Goal: Information Seeking & Learning: Compare options

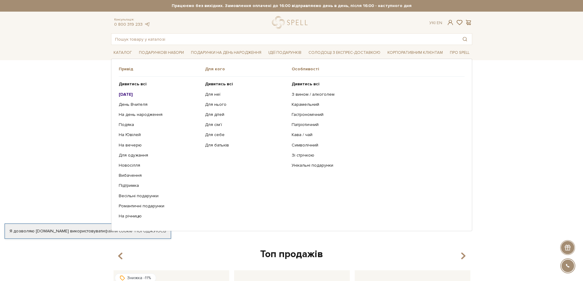
click at [133, 94] on b "[DATE]" at bounding box center [126, 94] width 14 height 5
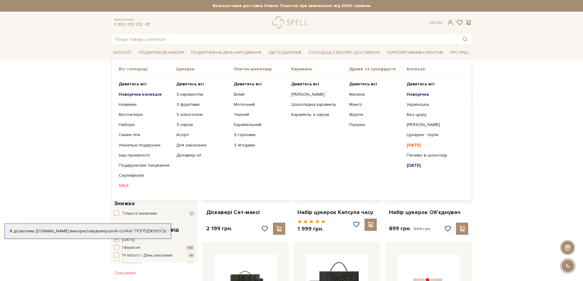
click at [143, 95] on b "Новорічна колекція" at bounding box center [140, 94] width 43 height 5
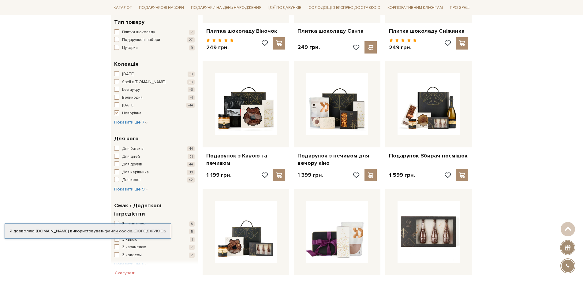
scroll to position [184, 0]
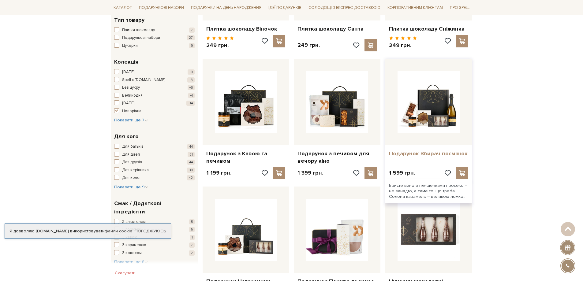
click at [426, 154] on link "Подарунок Збирач посмішок" at bounding box center [428, 153] width 79 height 7
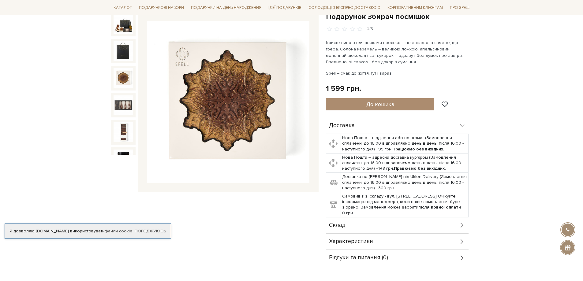
scroll to position [31, 0]
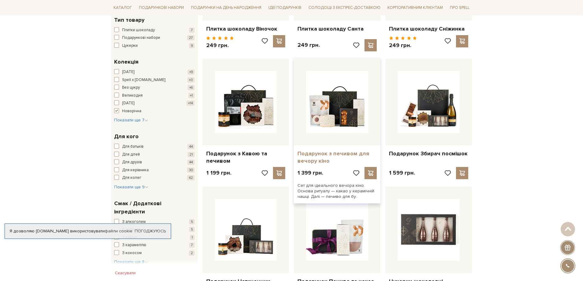
click at [316, 158] on link "Подарунок з печивом для вечору кіно" at bounding box center [336, 157] width 79 height 14
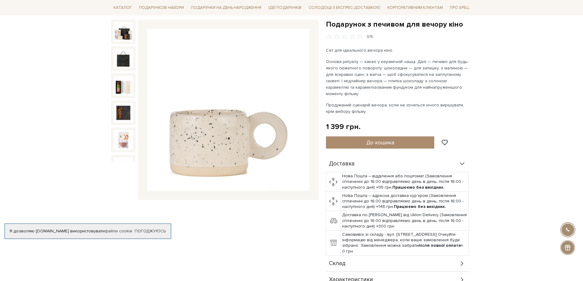
scroll to position [12, 0]
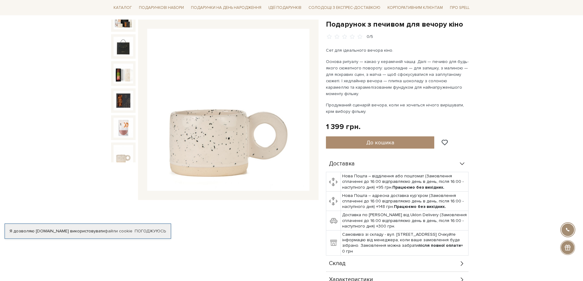
click at [126, 155] on img at bounding box center [124, 155] width 20 height 20
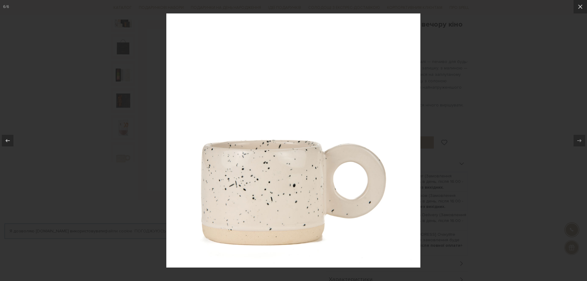
click at [583, 80] on div at bounding box center [293, 140] width 587 height 281
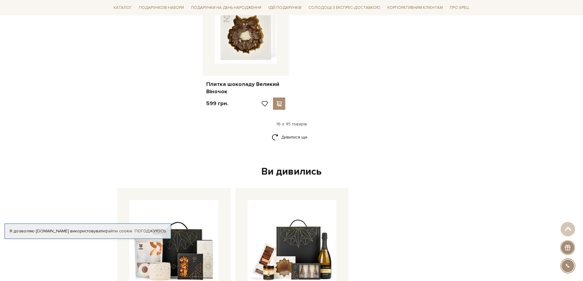
scroll to position [765, 0]
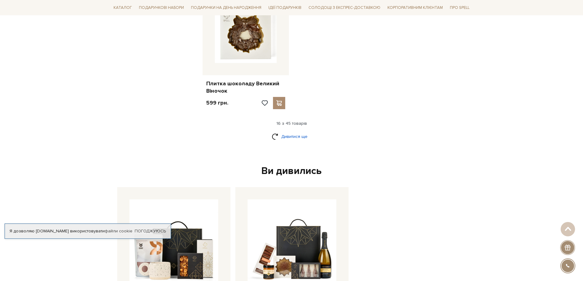
click at [299, 140] on link "Дивитися ще" at bounding box center [292, 136] width 40 height 11
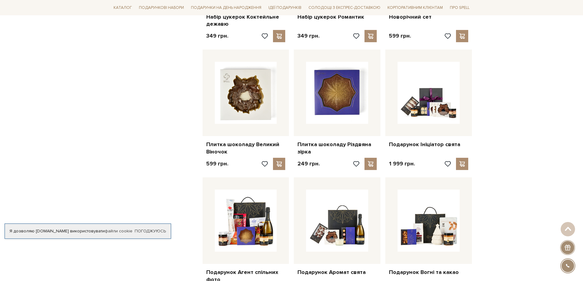
scroll to position [704, 0]
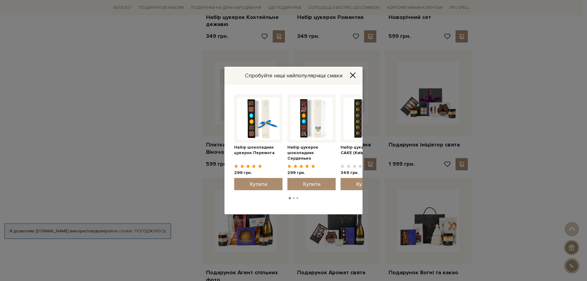
click at [353, 75] on icon "Close" at bounding box center [353, 75] width 5 height 5
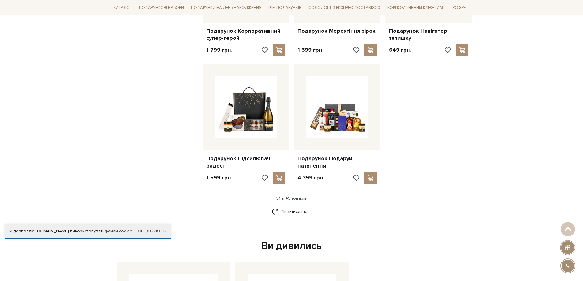
scroll to position [1407, 0]
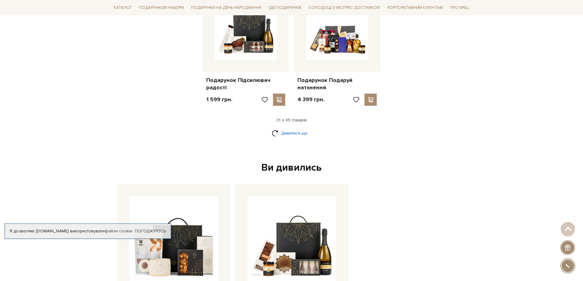
click at [289, 133] on link "Дивитися ще" at bounding box center [292, 133] width 40 height 11
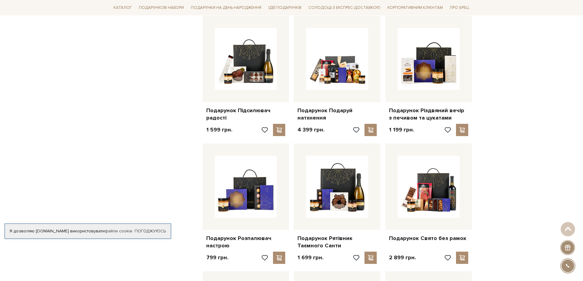
scroll to position [1377, 0]
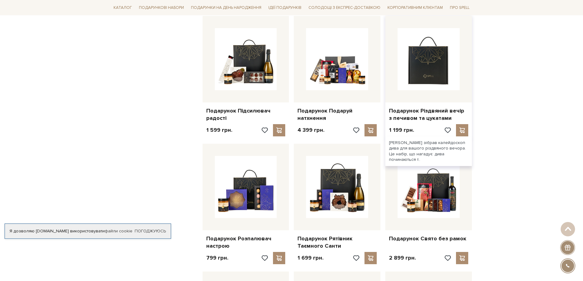
click at [434, 89] on img at bounding box center [428, 59] width 62 height 62
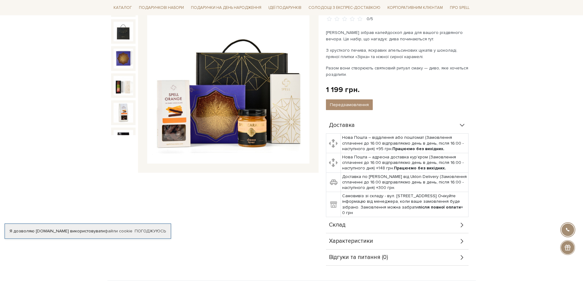
scroll to position [92, 0]
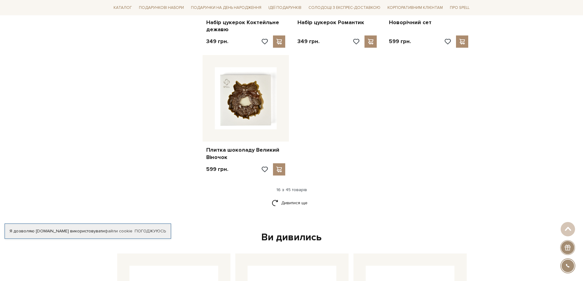
scroll to position [699, 0]
click at [288, 203] on link "Дивитися ще" at bounding box center [292, 202] width 40 height 11
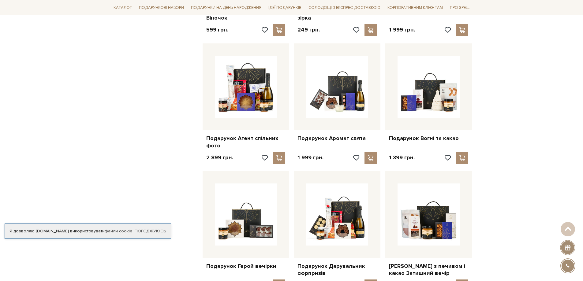
scroll to position [852, 0]
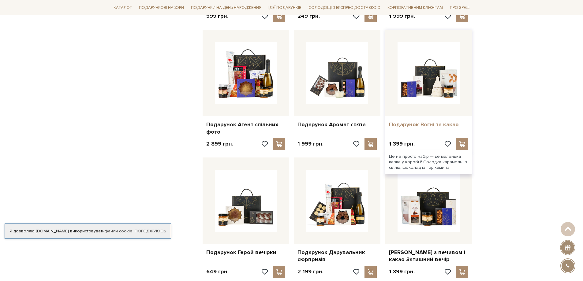
click at [432, 123] on link "Подарунок Вогні та какао" at bounding box center [428, 124] width 79 height 7
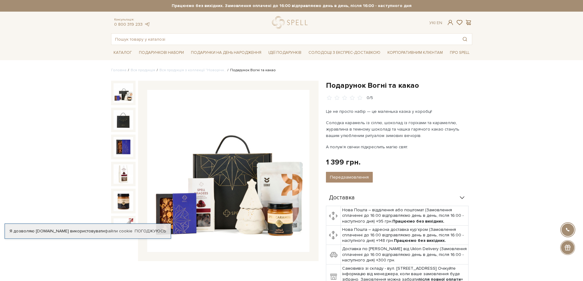
scroll to position [61, 0]
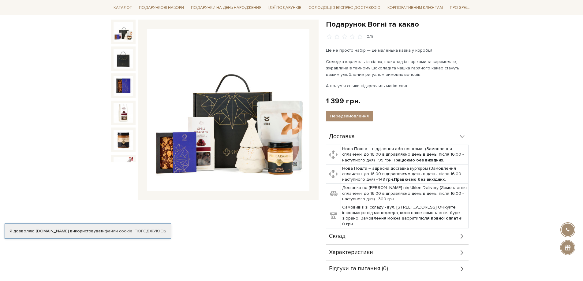
click at [237, 140] on img at bounding box center [228, 110] width 162 height 162
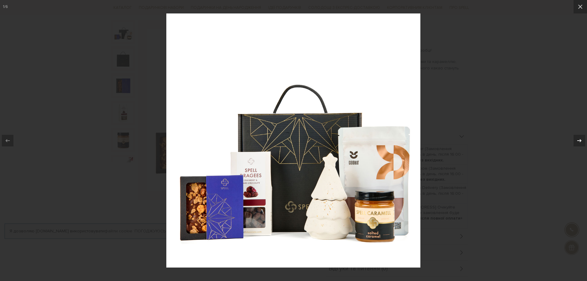
click at [579, 142] on icon at bounding box center [579, 140] width 7 height 7
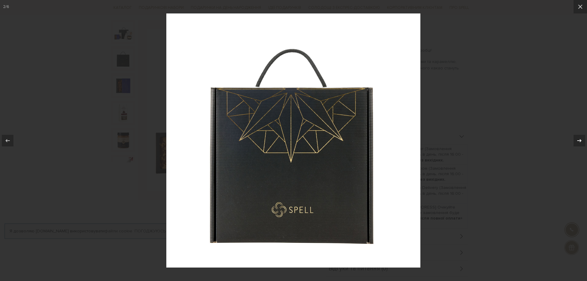
click at [579, 142] on icon at bounding box center [579, 140] width 7 height 7
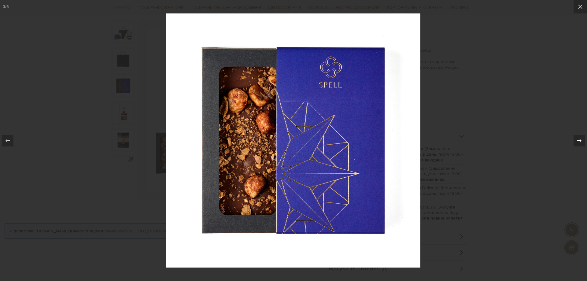
click at [579, 142] on icon at bounding box center [579, 140] width 7 height 7
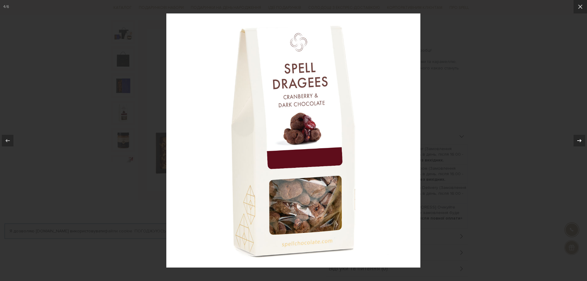
click at [579, 142] on icon at bounding box center [579, 140] width 7 height 7
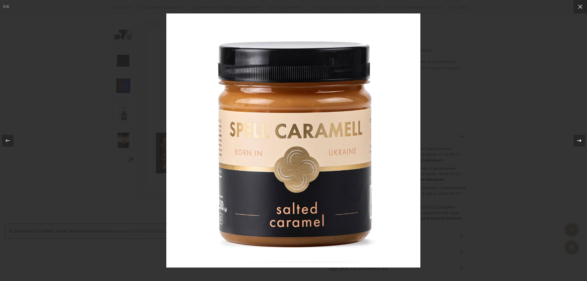
click at [579, 142] on icon at bounding box center [579, 140] width 7 height 7
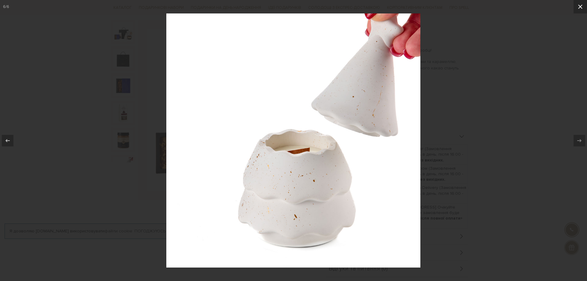
click at [582, 5] on icon at bounding box center [580, 6] width 7 height 7
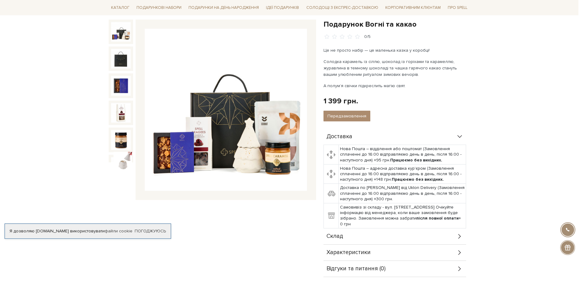
scroll to position [8, 0]
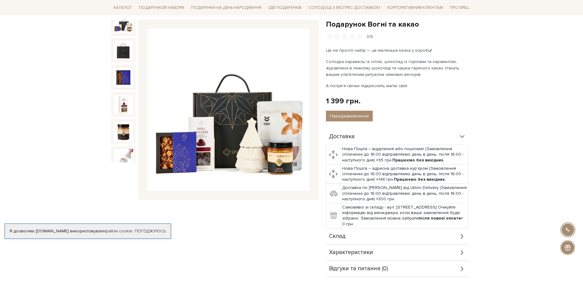
click at [264, 133] on img at bounding box center [228, 110] width 162 height 162
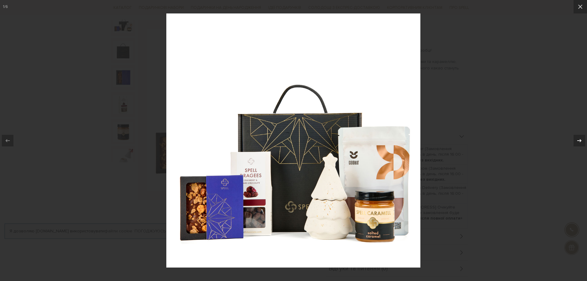
click at [579, 140] on icon at bounding box center [579, 140] width 7 height 7
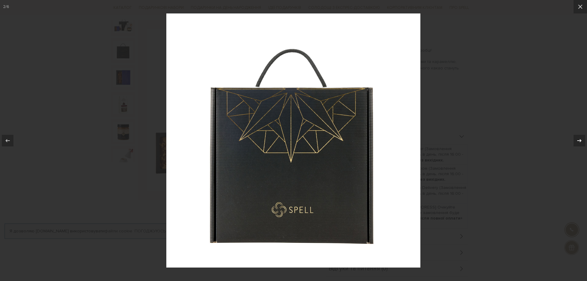
click at [578, 140] on icon at bounding box center [579, 140] width 7 height 7
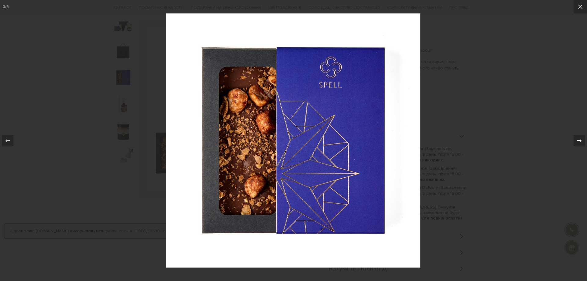
click at [578, 140] on icon at bounding box center [579, 140] width 7 height 7
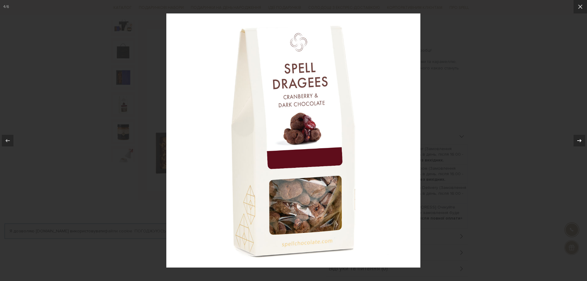
click at [578, 140] on icon at bounding box center [579, 140] width 7 height 7
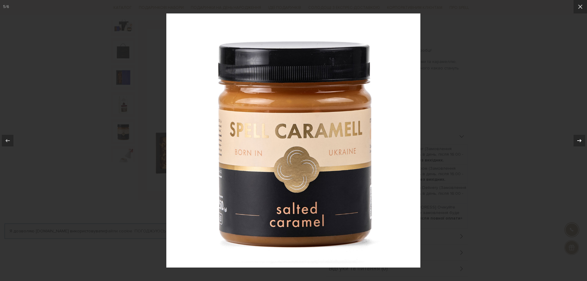
click at [578, 139] on icon at bounding box center [579, 140] width 7 height 7
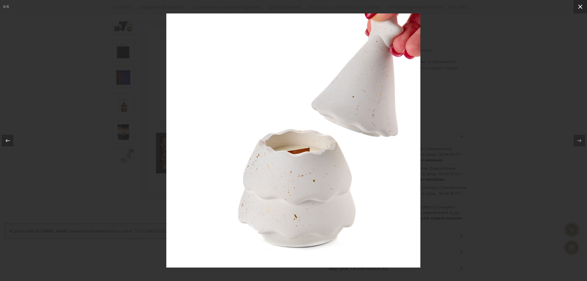
click at [582, 8] on icon at bounding box center [581, 7] width 4 height 4
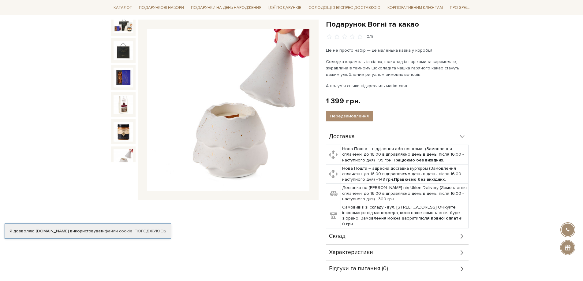
click at [120, 155] on img at bounding box center [124, 159] width 20 height 20
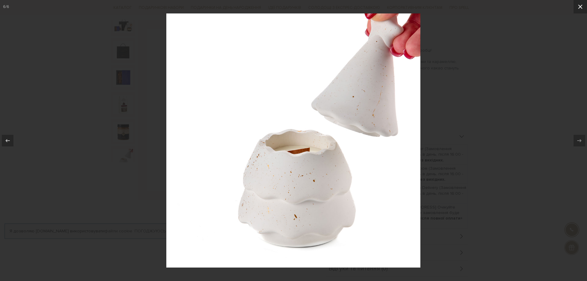
click at [580, 8] on icon at bounding box center [580, 6] width 7 height 7
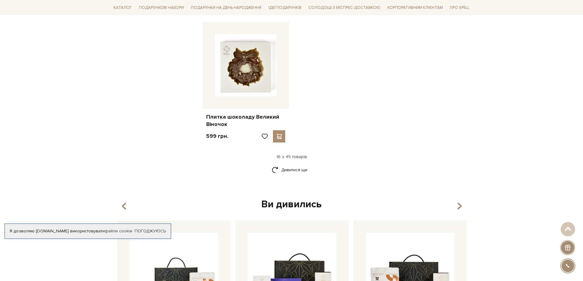
scroll to position [734, 0]
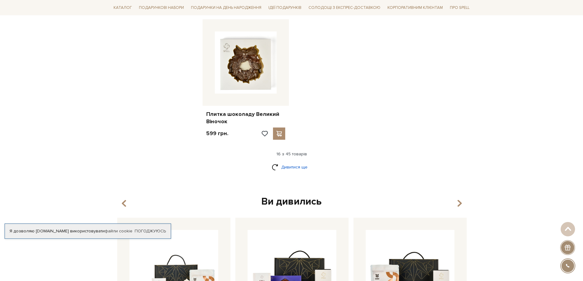
click at [289, 167] on link "Дивитися ще" at bounding box center [292, 167] width 40 height 11
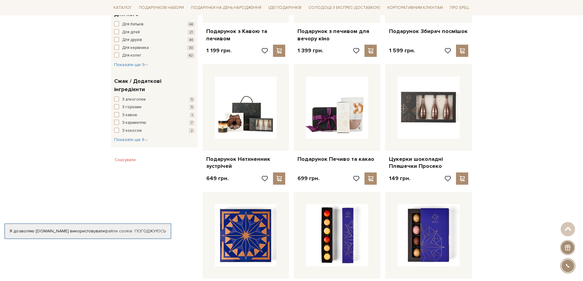
scroll to position [214, 0]
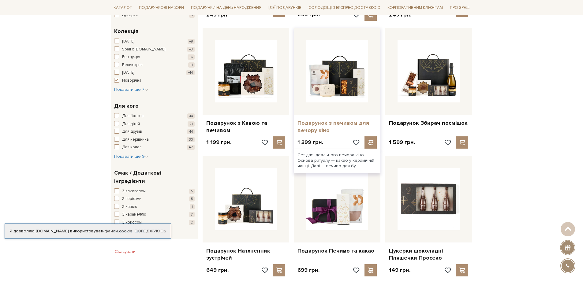
click at [309, 130] on link "Подарунок з печивом для вечору кіно" at bounding box center [336, 127] width 79 height 14
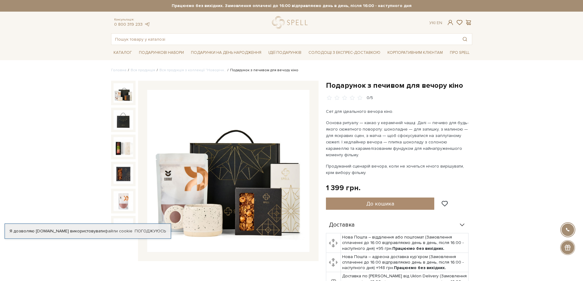
scroll to position [31, 0]
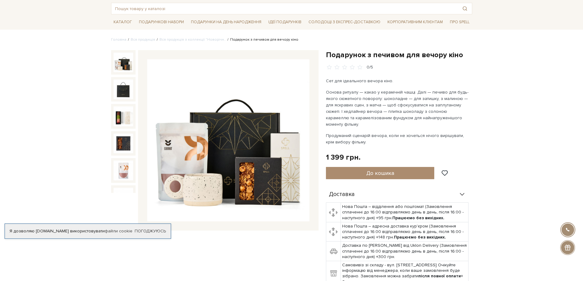
click at [128, 66] on img at bounding box center [124, 63] width 20 height 20
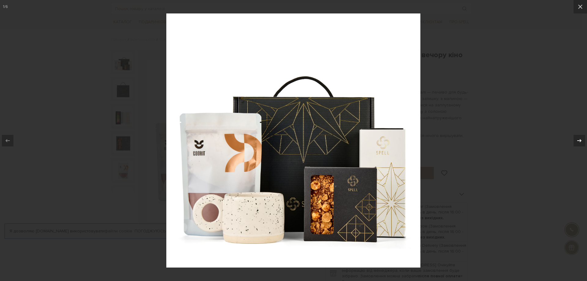
click at [579, 140] on icon at bounding box center [579, 140] width 7 height 7
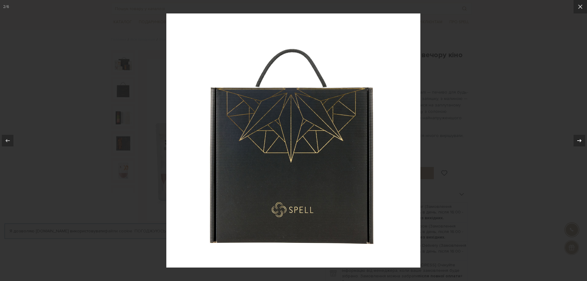
click at [579, 139] on icon at bounding box center [579, 140] width 7 height 7
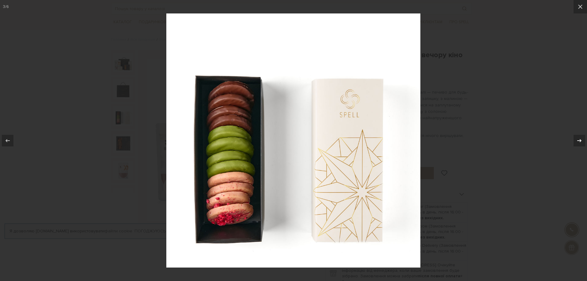
click at [579, 139] on icon at bounding box center [579, 140] width 7 height 7
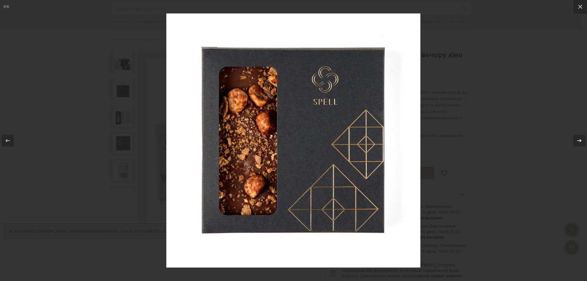
click at [579, 139] on icon at bounding box center [579, 140] width 7 height 7
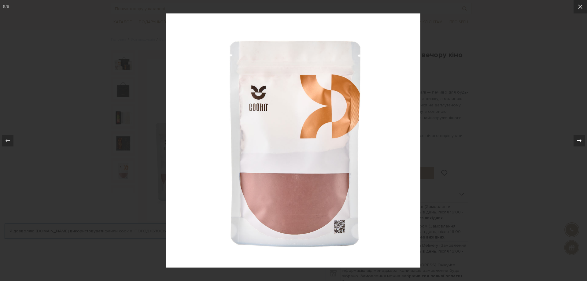
click at [579, 139] on icon at bounding box center [579, 140] width 7 height 7
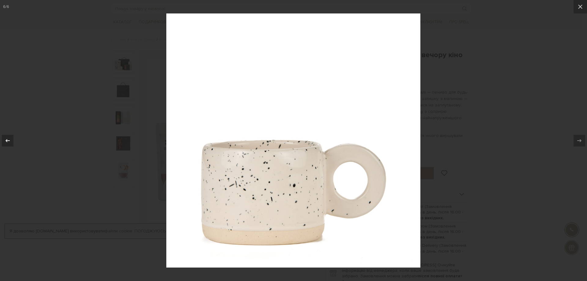
click at [11, 138] on icon at bounding box center [7, 140] width 7 height 7
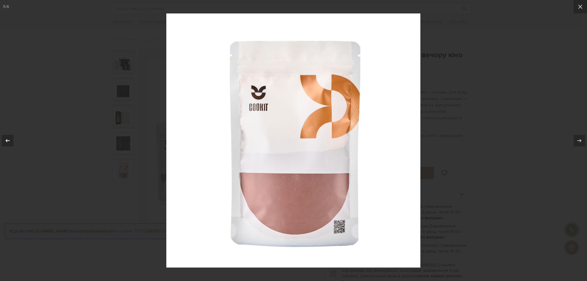
click at [7, 141] on icon at bounding box center [8, 140] width 4 height 3
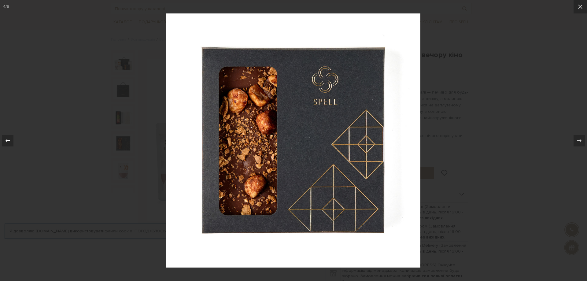
click at [7, 141] on icon at bounding box center [8, 140] width 4 height 3
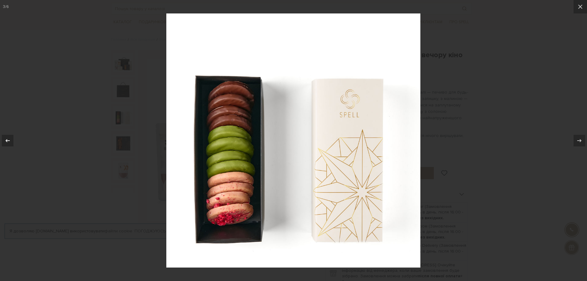
click at [7, 141] on icon at bounding box center [8, 140] width 4 height 3
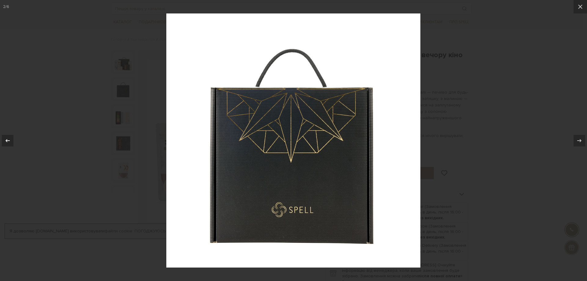
click at [7, 141] on icon at bounding box center [8, 140] width 4 height 3
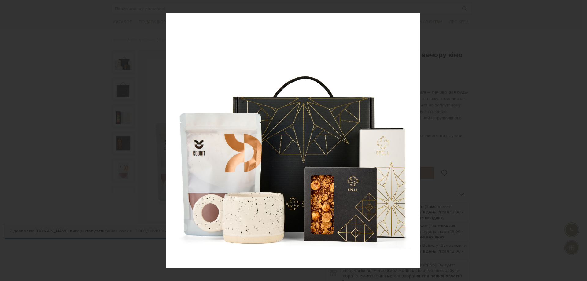
click at [579, 7] on div "1 / 6" at bounding box center [293, 140] width 587 height 281
click at [579, 7] on icon at bounding box center [580, 6] width 7 height 7
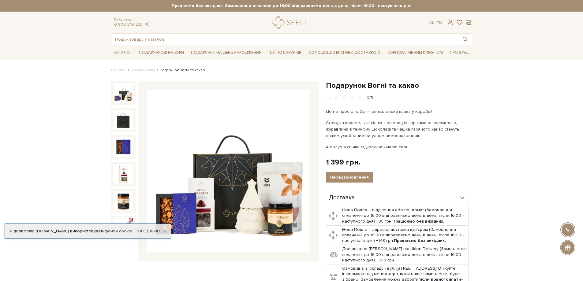
click at [220, 132] on img at bounding box center [228, 171] width 162 height 162
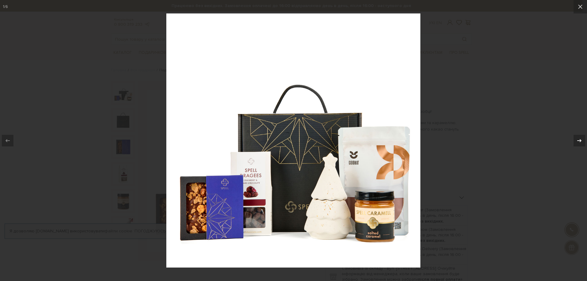
click at [579, 140] on icon at bounding box center [580, 140] width 4 height 3
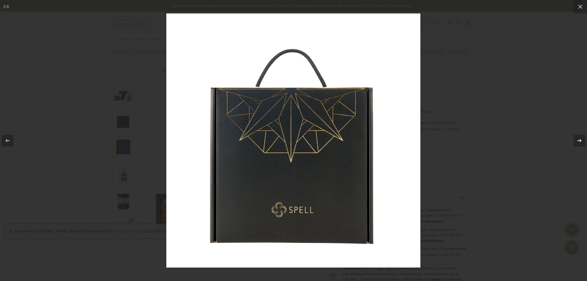
click at [579, 140] on icon at bounding box center [580, 140] width 4 height 3
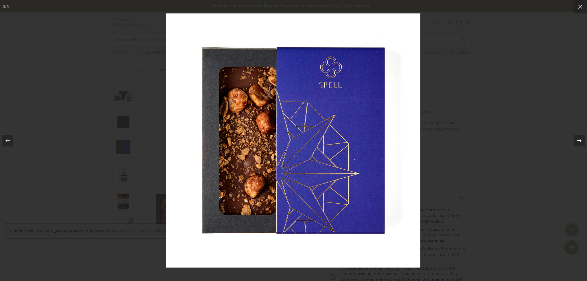
click at [579, 140] on icon at bounding box center [580, 140] width 4 height 3
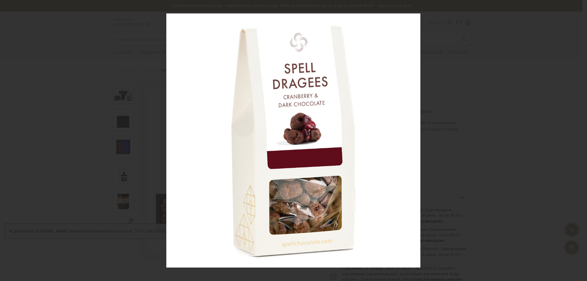
click at [579, 140] on div "4 / 6" at bounding box center [293, 140] width 587 height 281
click at [580, 140] on icon at bounding box center [580, 140] width 4 height 3
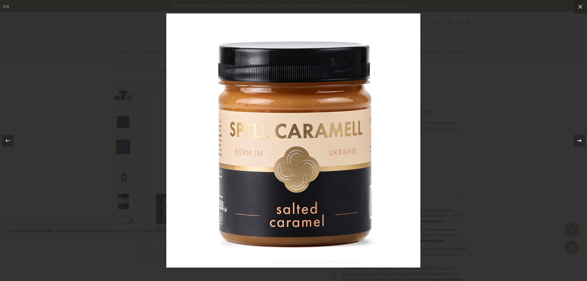
click at [580, 140] on icon at bounding box center [579, 140] width 7 height 7
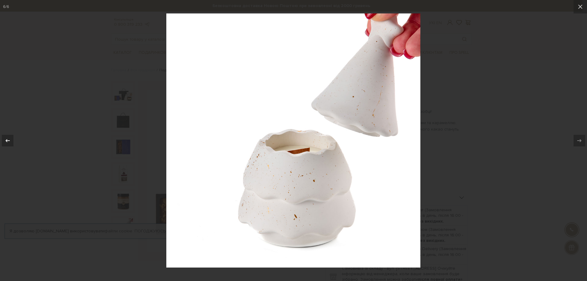
click at [3, 141] on div at bounding box center [8, 141] width 12 height 12
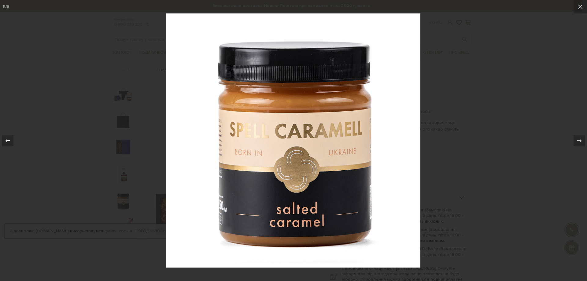
click at [3, 141] on div at bounding box center [8, 141] width 12 height 12
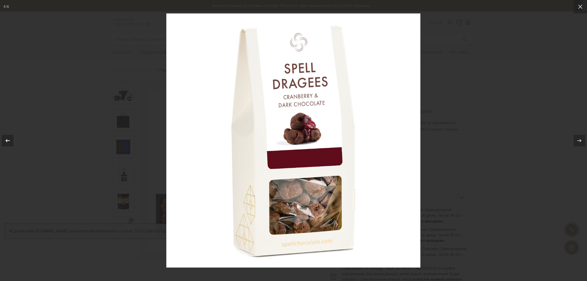
click at [3, 141] on div at bounding box center [8, 141] width 12 height 12
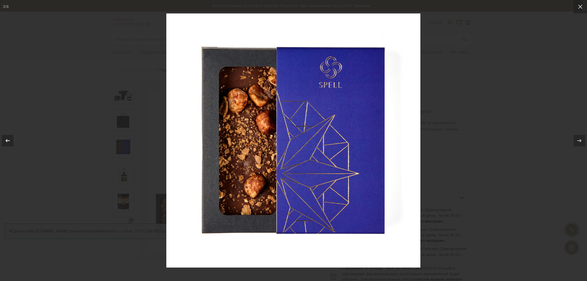
click at [3, 141] on div at bounding box center [8, 141] width 12 height 12
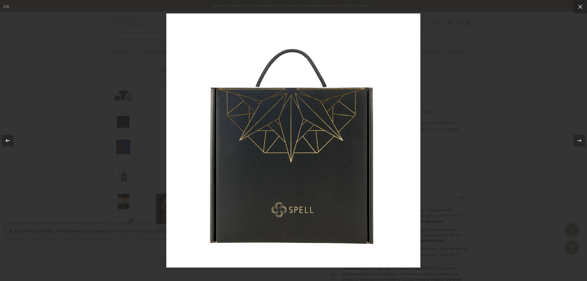
click at [3, 141] on div at bounding box center [8, 141] width 12 height 12
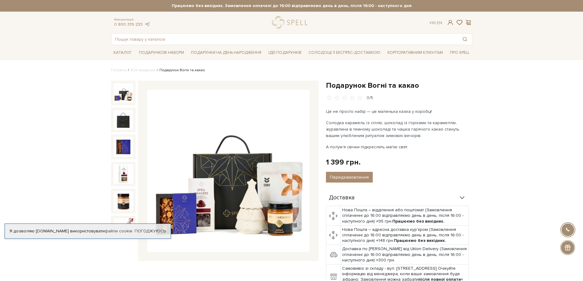
click at [225, 185] on img at bounding box center [228, 171] width 162 height 162
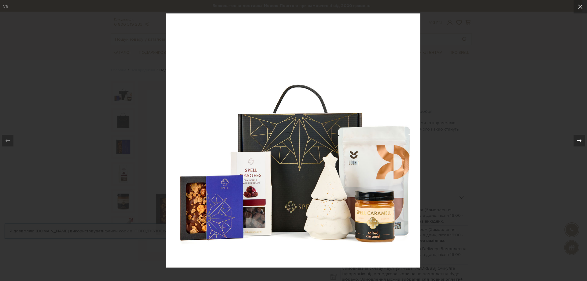
click at [580, 142] on div "1 / 6" at bounding box center [293, 140] width 587 height 281
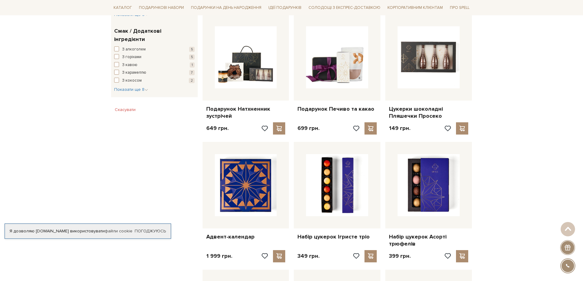
scroll to position [367, 0]
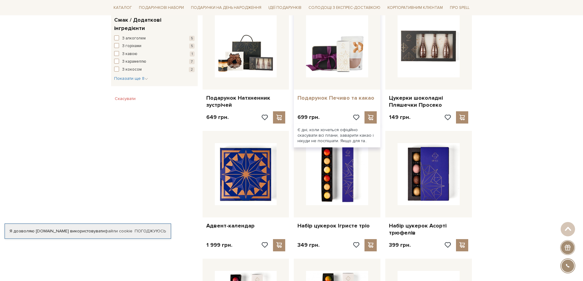
click at [338, 98] on link "Подарунок Печиво та какао" at bounding box center [336, 98] width 79 height 7
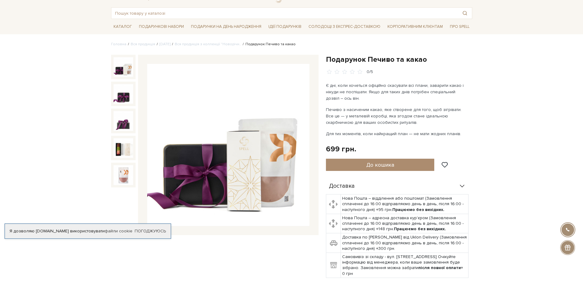
scroll to position [61, 0]
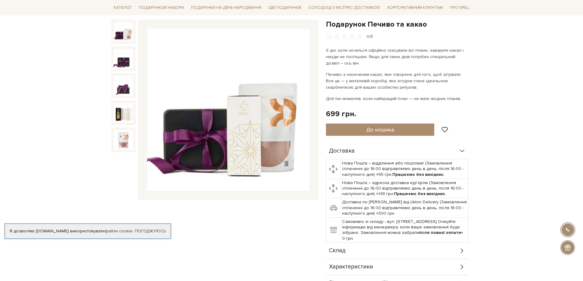
click at [202, 125] on img at bounding box center [228, 110] width 162 height 162
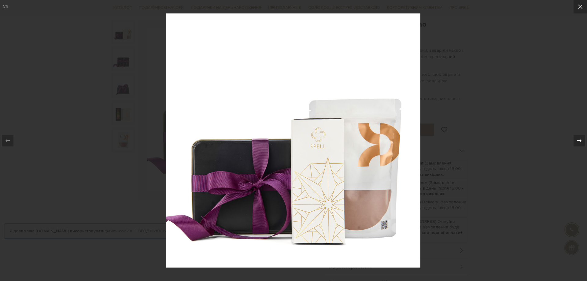
click at [578, 140] on icon at bounding box center [579, 140] width 7 height 7
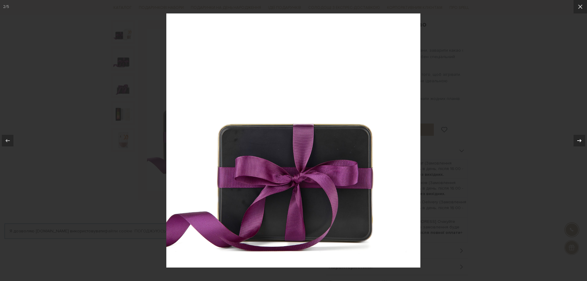
click at [578, 140] on icon at bounding box center [579, 140] width 7 height 7
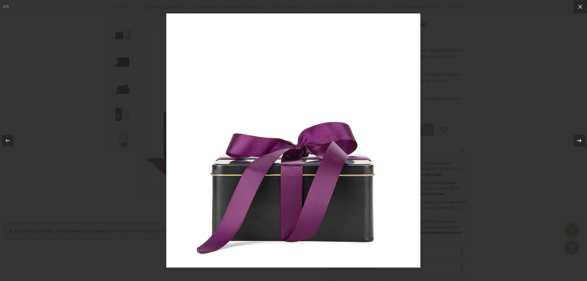
click at [578, 140] on icon at bounding box center [579, 140] width 7 height 7
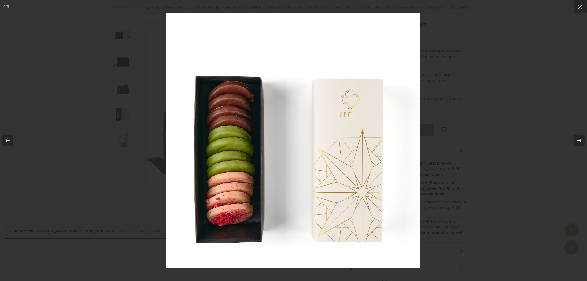
click at [578, 140] on icon at bounding box center [579, 140] width 7 height 7
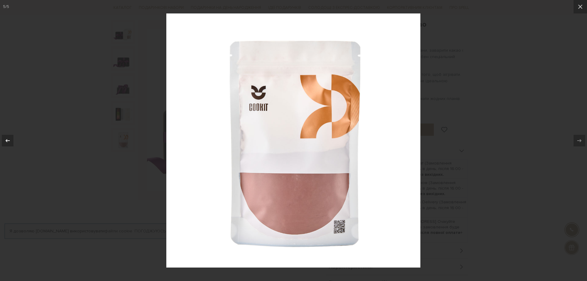
click at [6, 140] on icon at bounding box center [8, 140] width 4 height 3
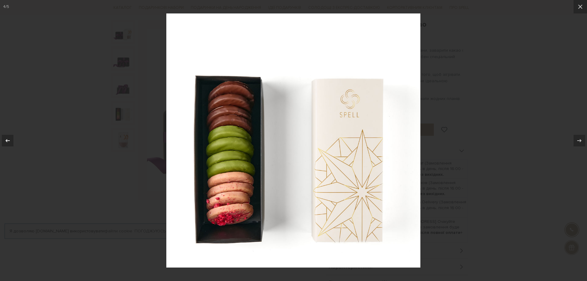
click at [6, 140] on icon at bounding box center [8, 140] width 4 height 3
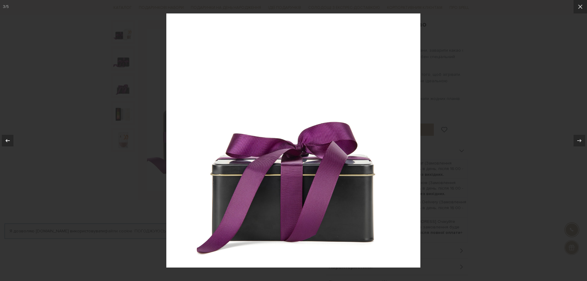
click at [6, 140] on icon at bounding box center [8, 140] width 4 height 3
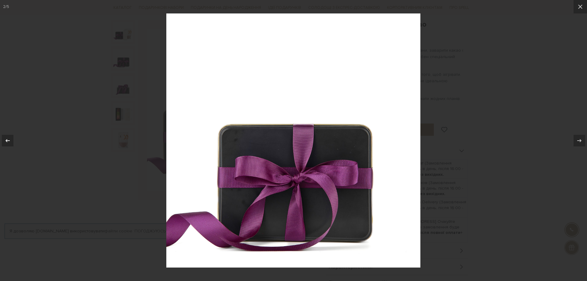
click at [6, 140] on icon at bounding box center [8, 140] width 4 height 3
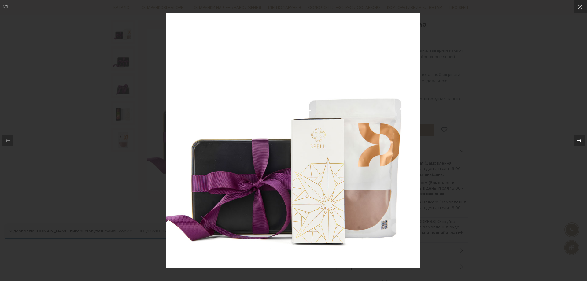
click at [580, 137] on icon at bounding box center [579, 140] width 7 height 7
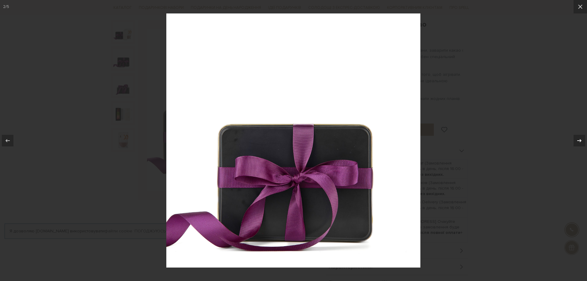
click at [580, 137] on icon at bounding box center [579, 140] width 7 height 7
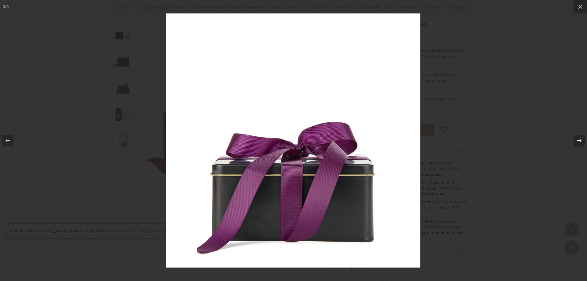
click at [580, 137] on icon at bounding box center [579, 140] width 7 height 7
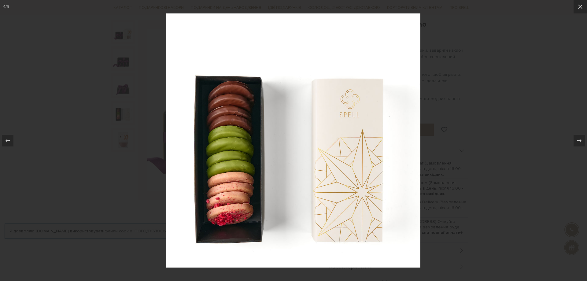
click at [580, 6] on icon at bounding box center [580, 6] width 7 height 7
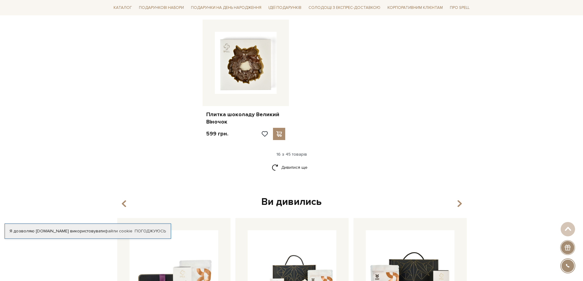
scroll to position [734, 0]
click at [300, 165] on link "Дивитися ще" at bounding box center [292, 167] width 40 height 11
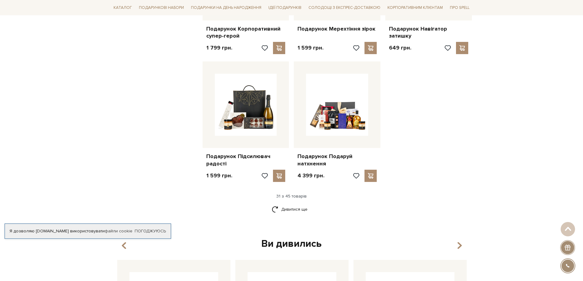
scroll to position [1346, 0]
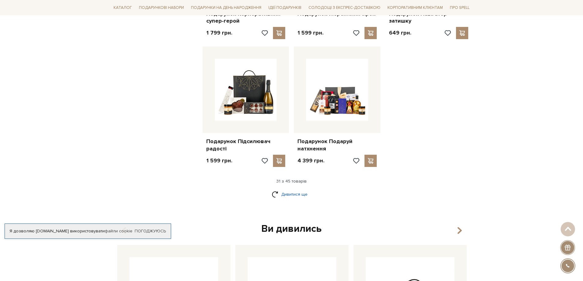
click at [282, 196] on link "Дивитися ще" at bounding box center [292, 194] width 40 height 11
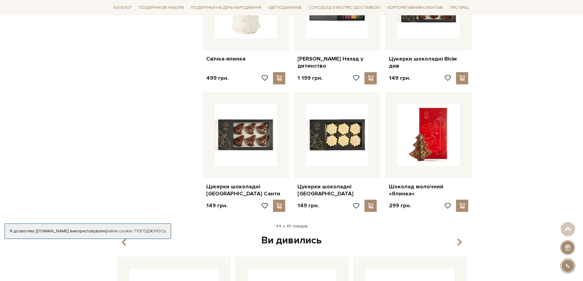
scroll to position [1866, 0]
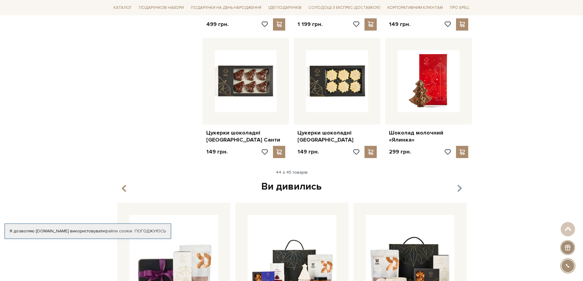
click at [460, 188] on icon "button" at bounding box center [458, 189] width 5 height 10
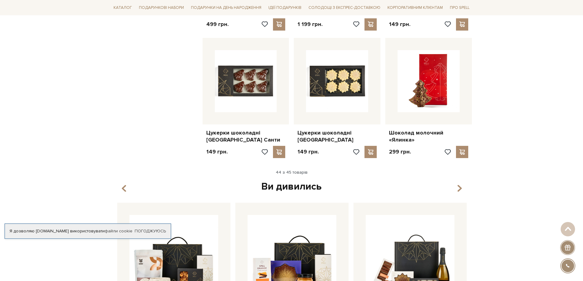
click at [295, 172] on div "44 з 45 товарів" at bounding box center [292, 173] width 366 height 6
click at [298, 175] on div "44 з 45 товарів" at bounding box center [292, 173] width 366 height 6
click at [458, 188] on icon "button" at bounding box center [458, 189] width 5 height 10
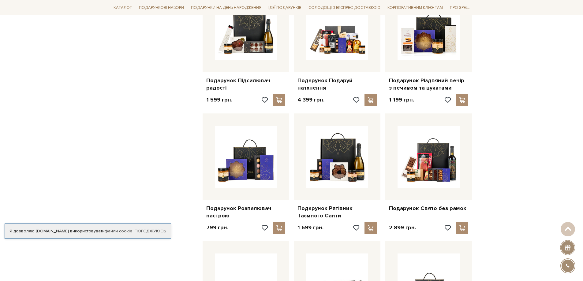
scroll to position [1316, 0]
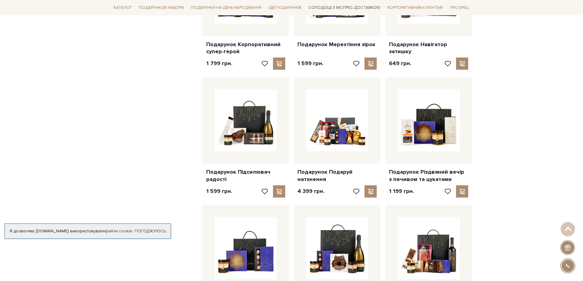
click at [358, 8] on link "Солодощі з експрес-доставкою" at bounding box center [344, 7] width 77 height 10
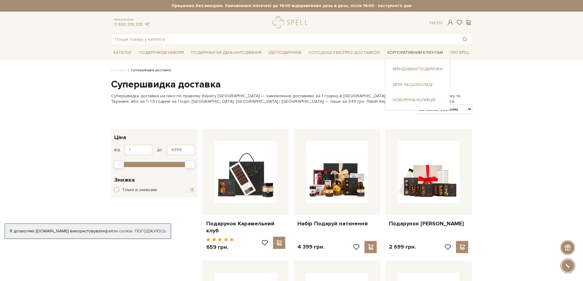
click at [412, 52] on link "Корпоративним клієнтам" at bounding box center [415, 52] width 60 height 9
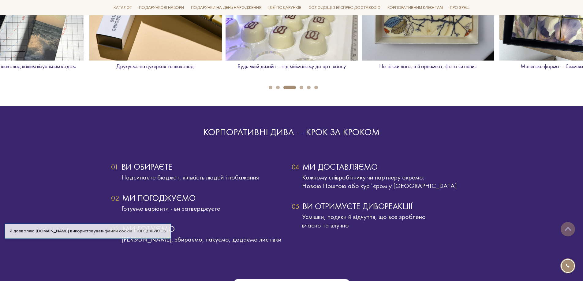
scroll to position [1101, 0]
